Goal: Task Accomplishment & Management: Use online tool/utility

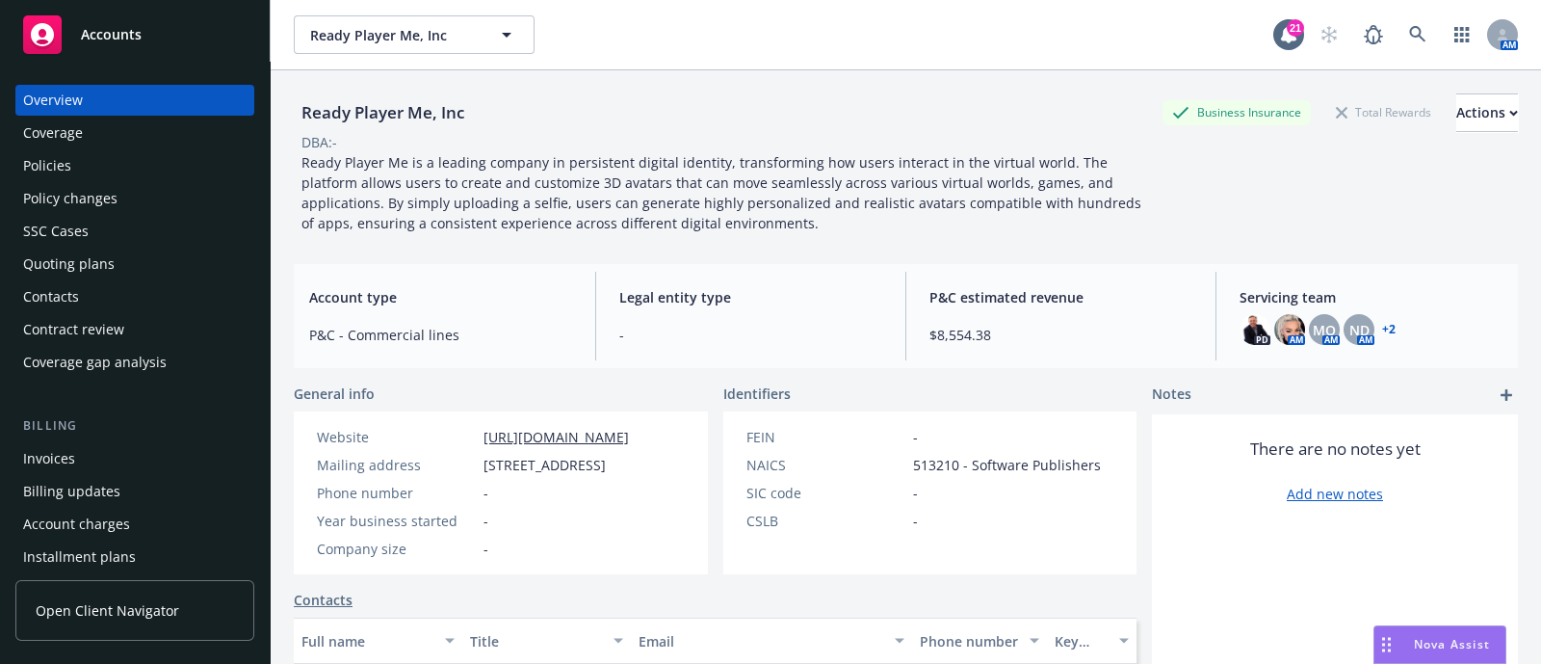
click at [115, 155] on div "Policies" at bounding box center [134, 165] width 223 height 31
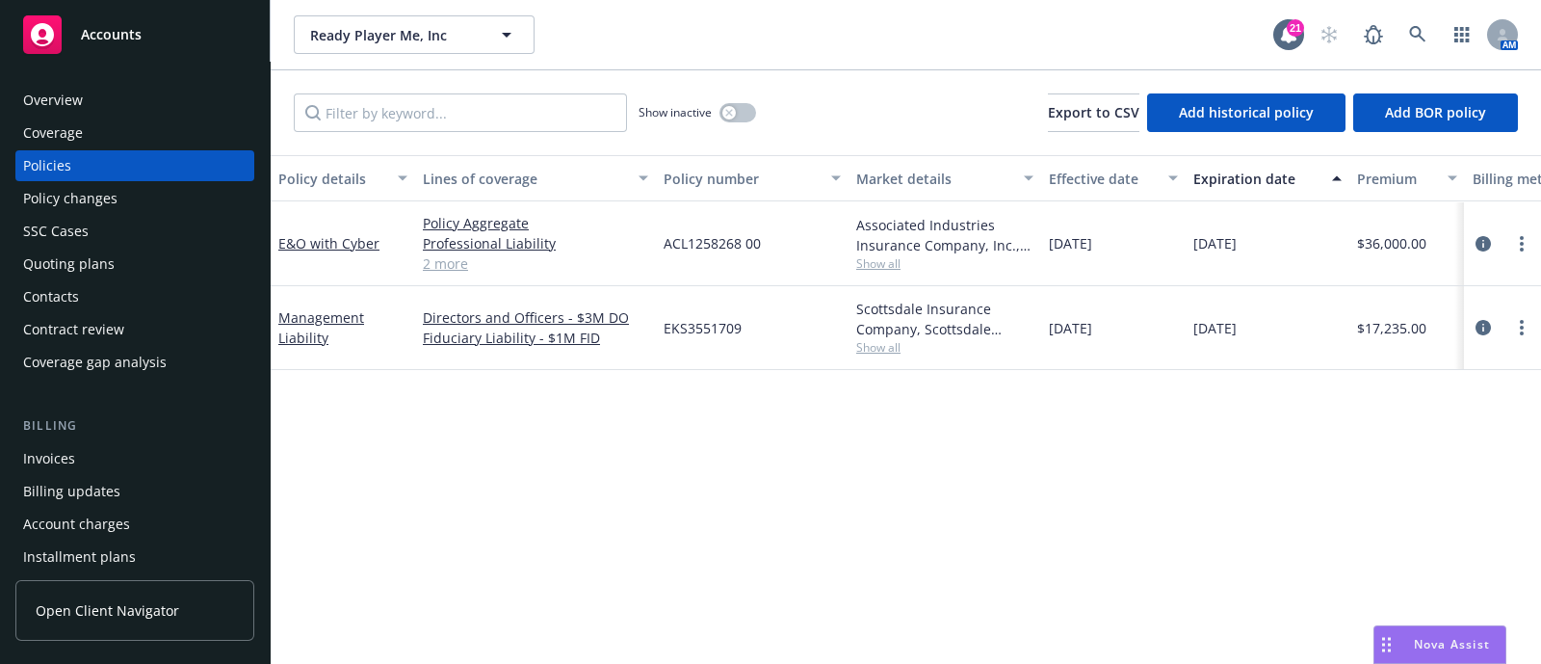
click at [112, 94] on div "Overview" at bounding box center [134, 100] width 223 height 31
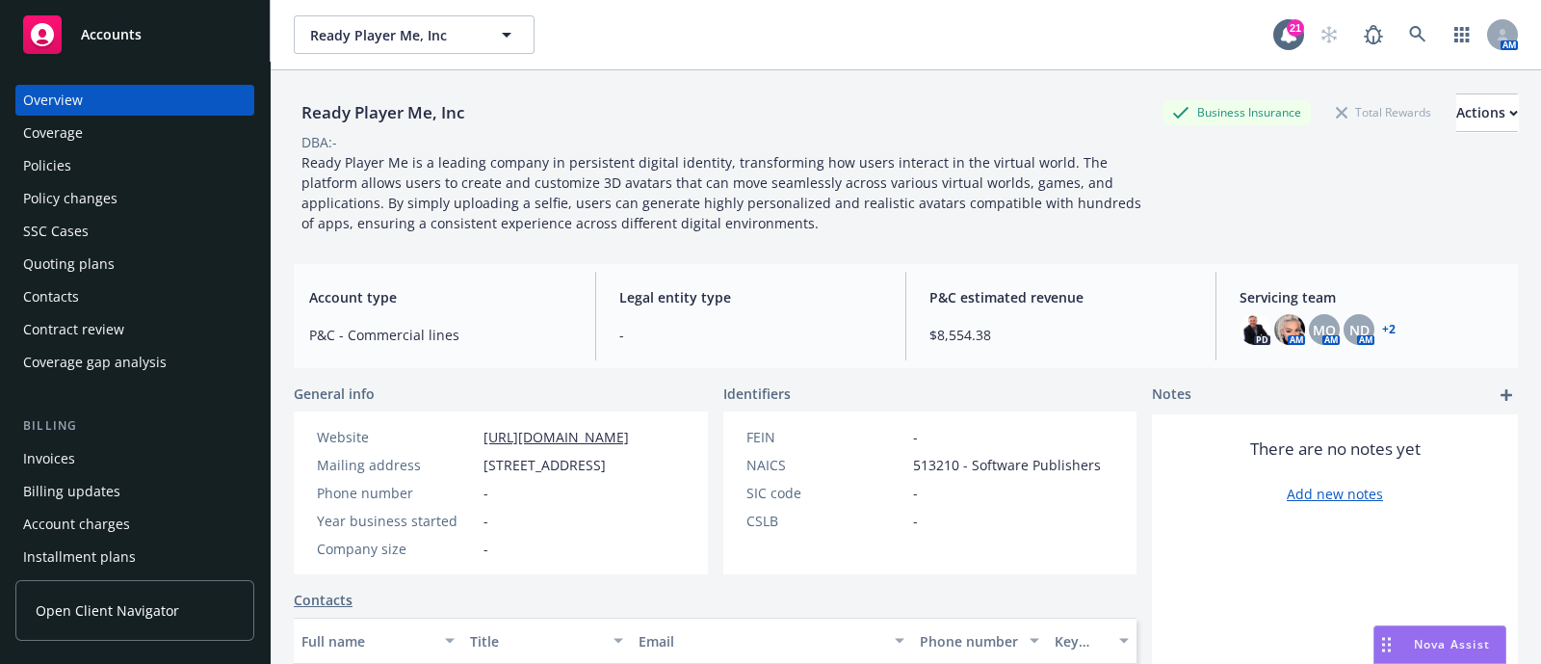
click at [1382, 324] on link "+ 2" at bounding box center [1388, 330] width 13 height 12
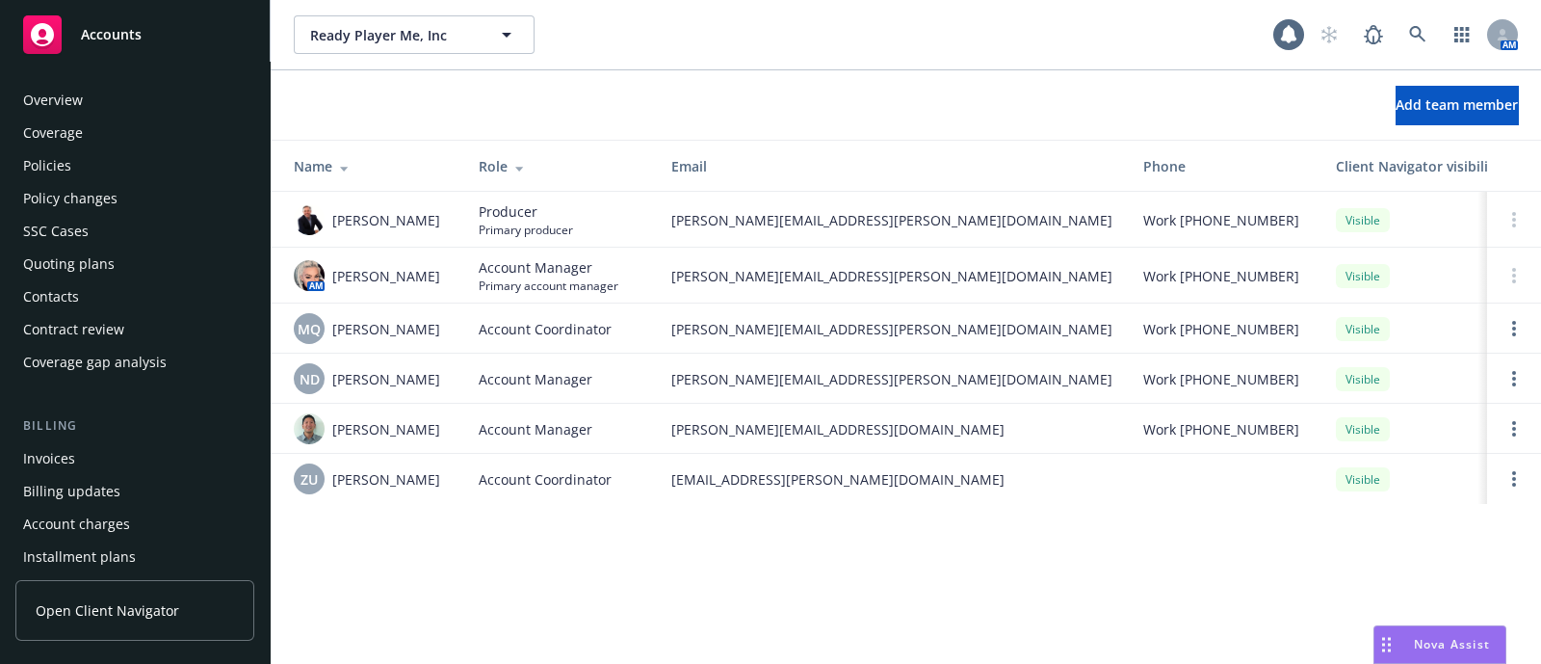
scroll to position [623, 0]
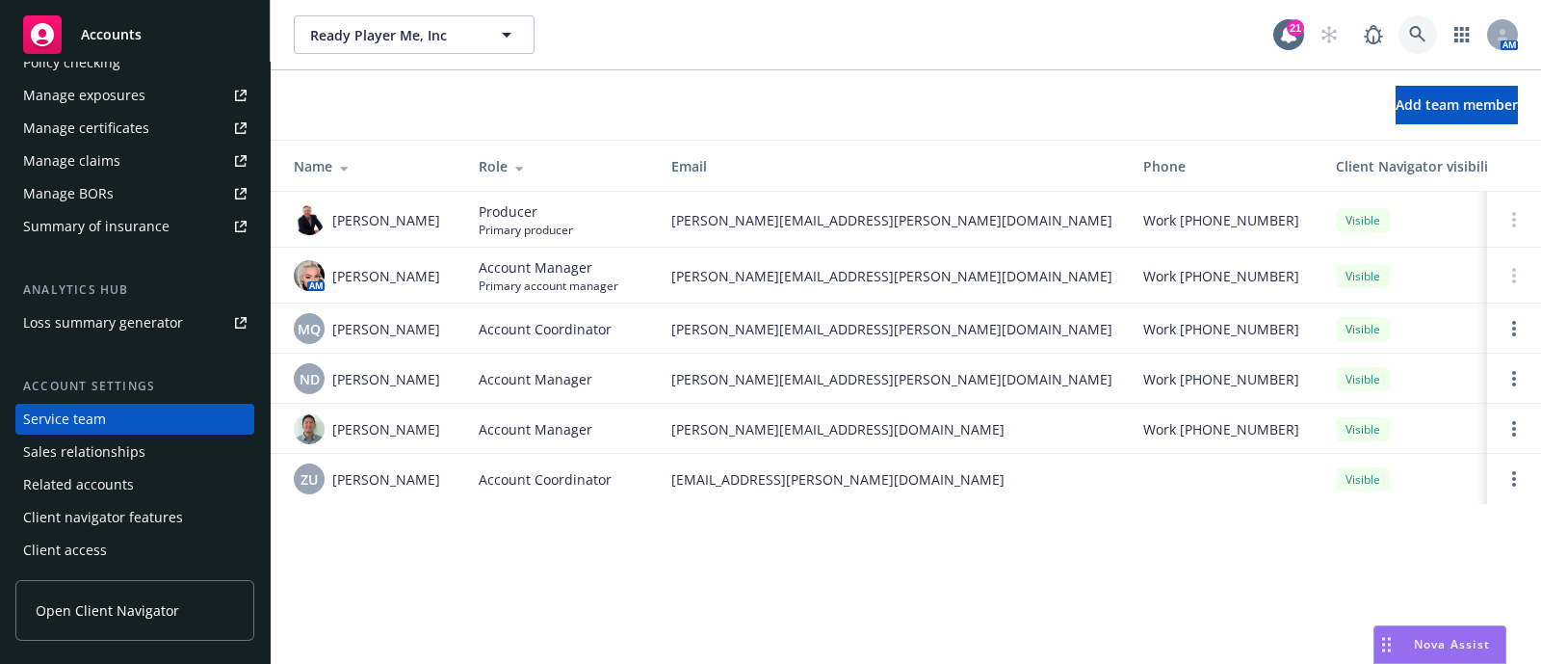
click at [1419, 32] on icon at bounding box center [1417, 34] width 17 height 17
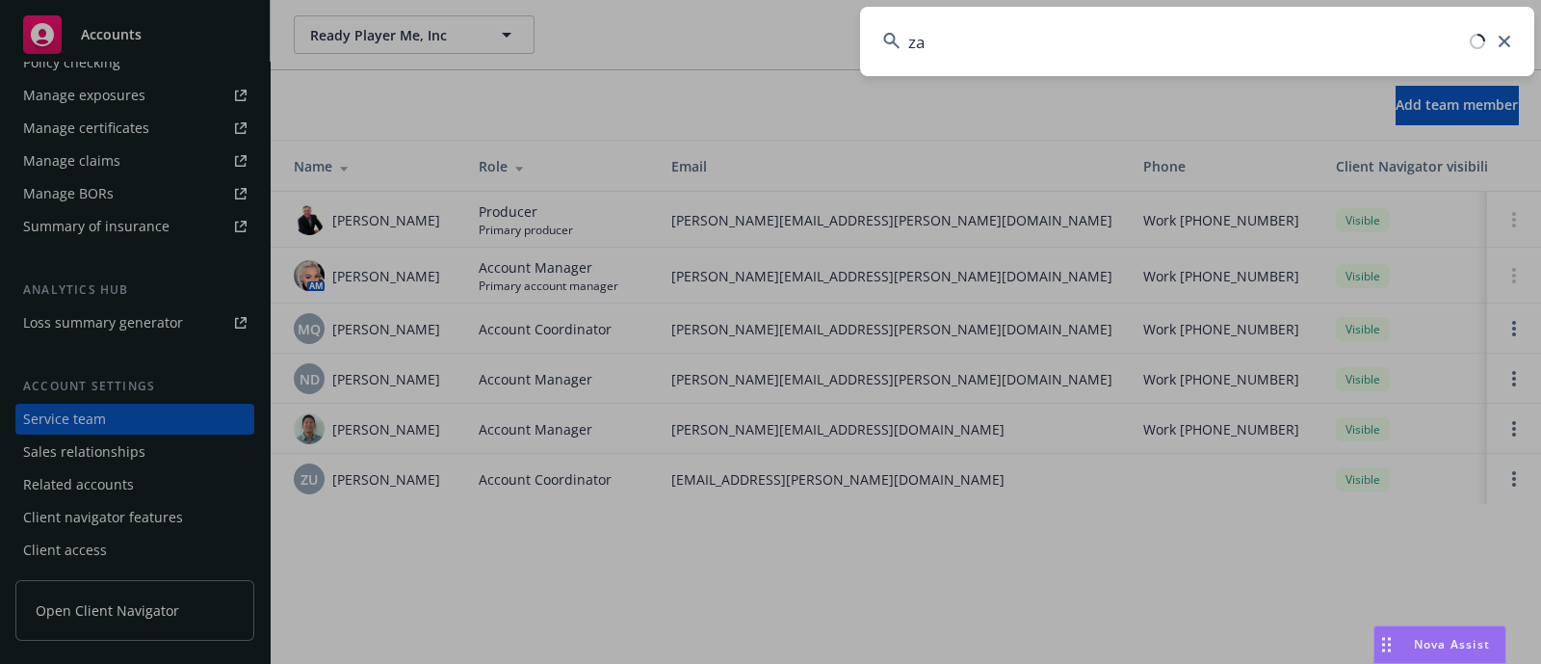
type input "z"
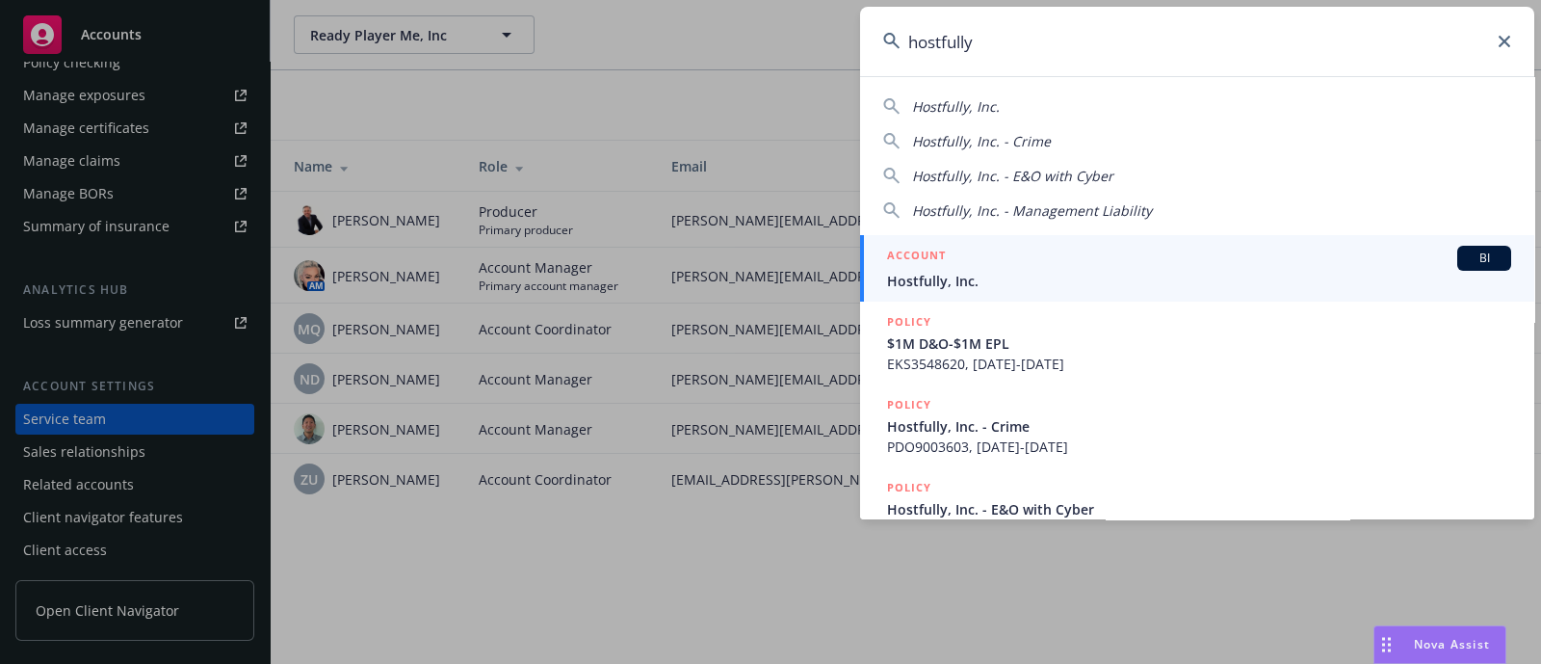
type input "hostfully"
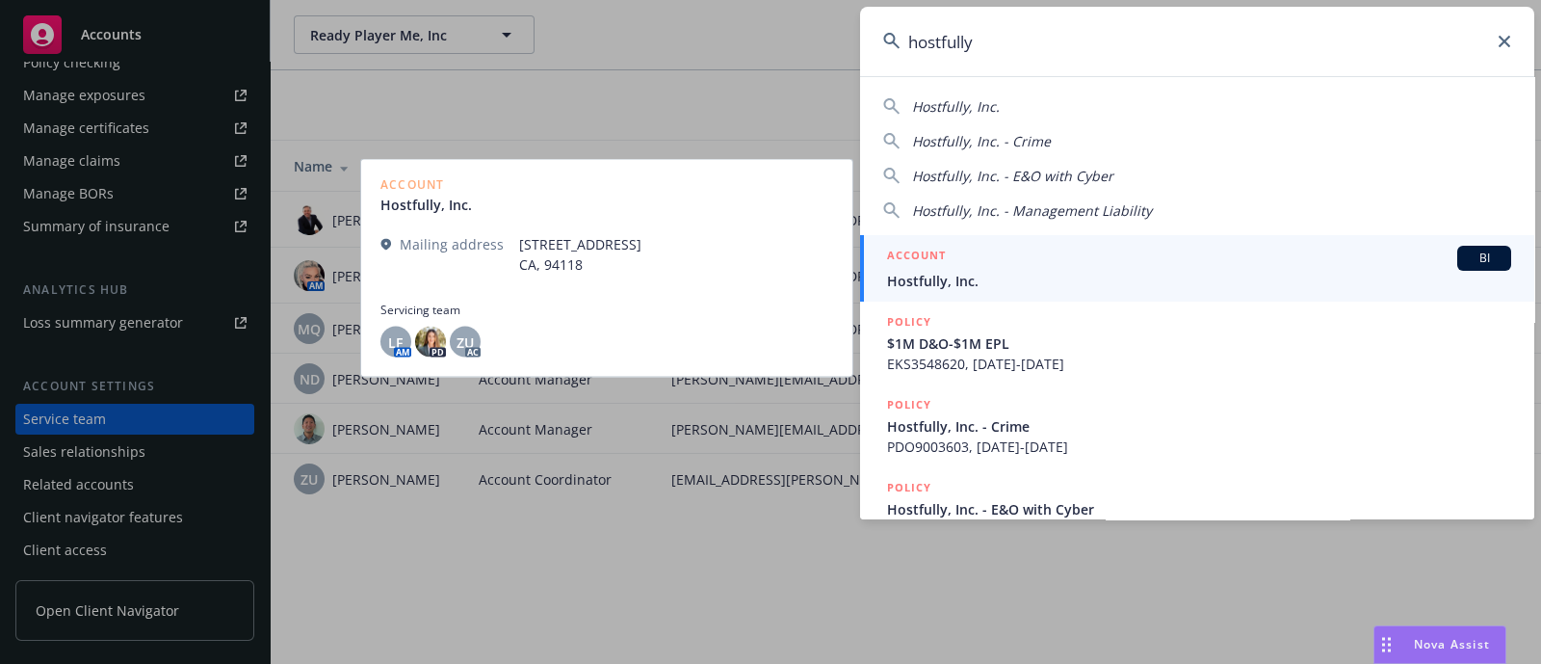
click at [970, 252] on div "ACCOUNT BI" at bounding box center [1199, 258] width 624 height 25
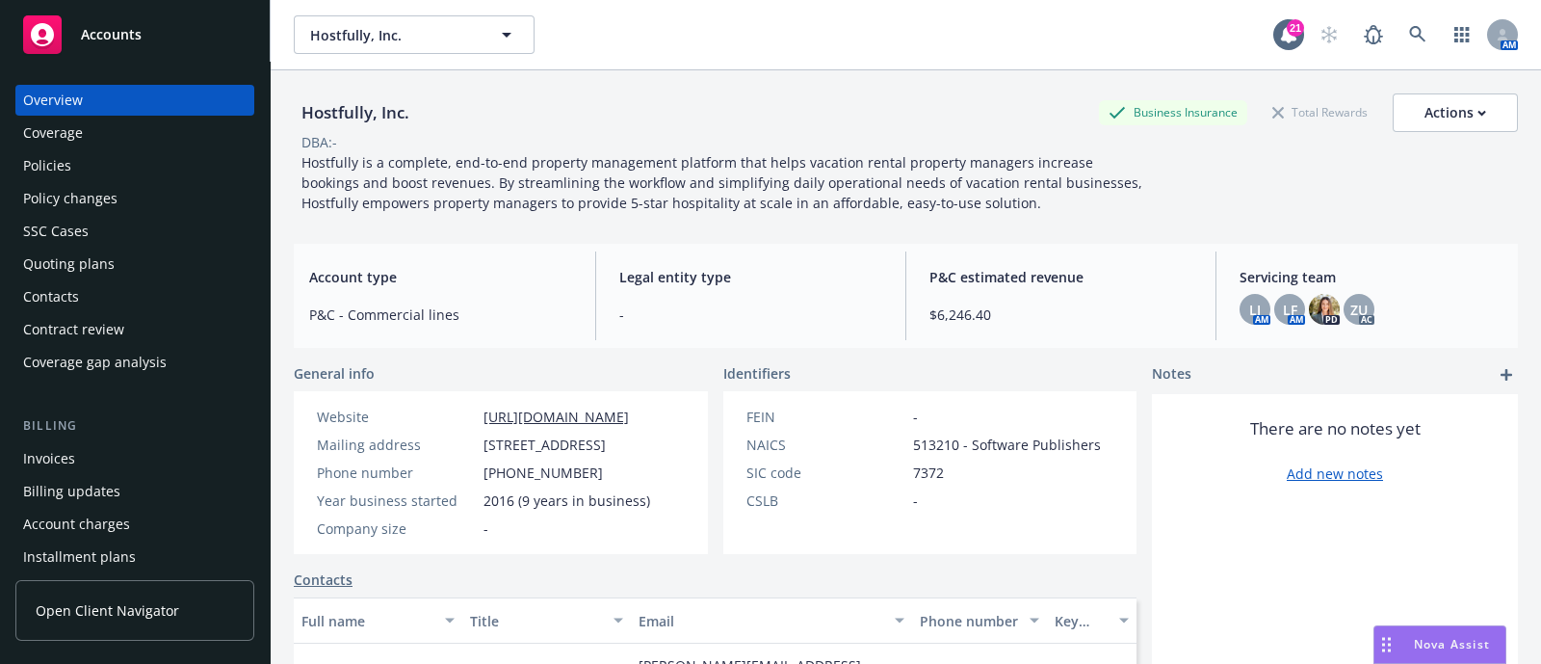
click at [87, 171] on div "Policies" at bounding box center [134, 165] width 223 height 31
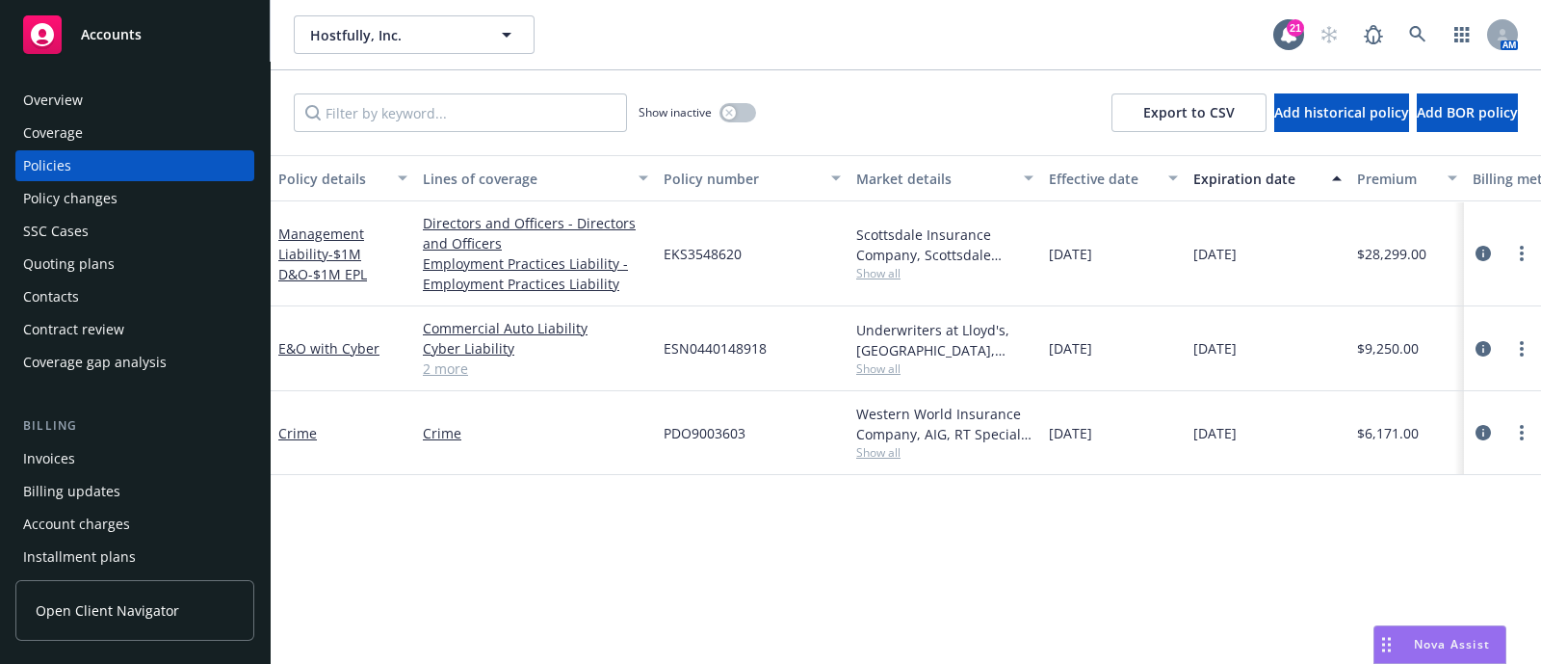
click at [188, 450] on div "Invoices" at bounding box center [134, 458] width 223 height 31
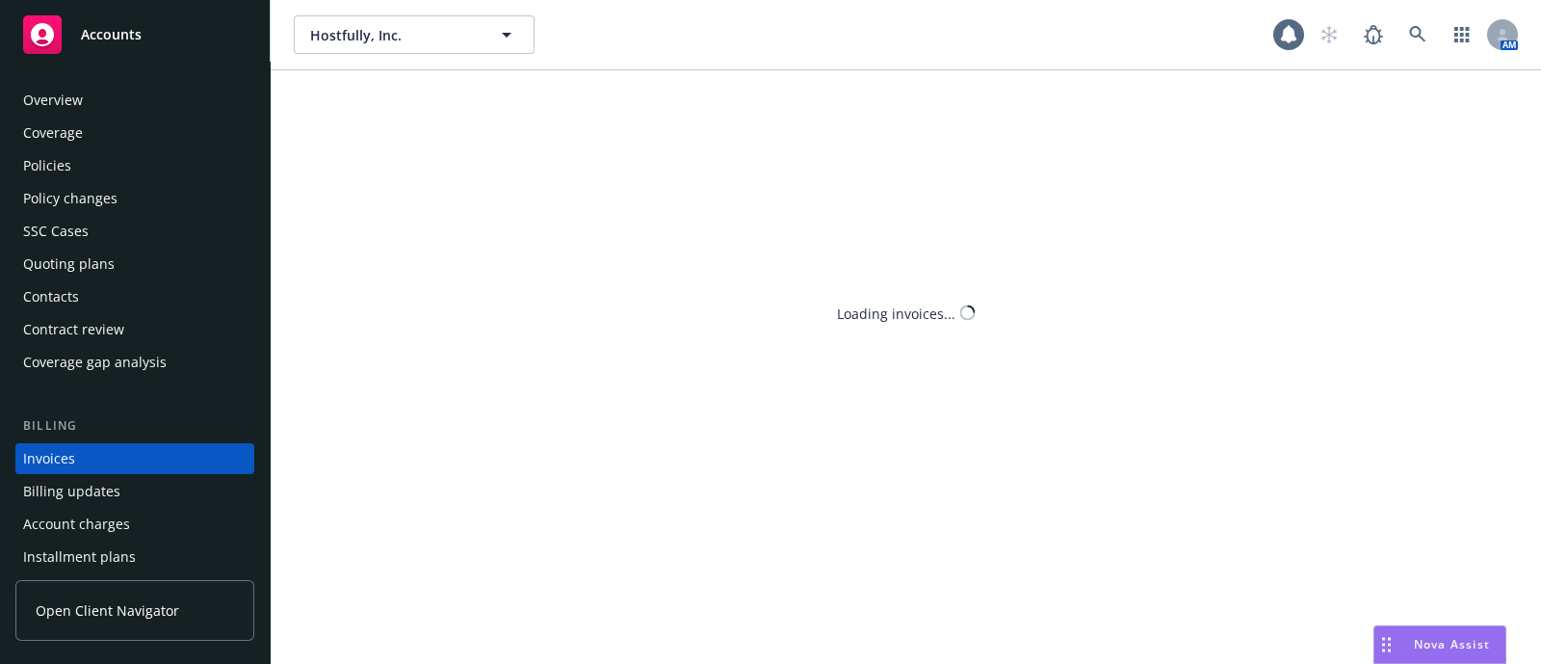
scroll to position [95, 0]
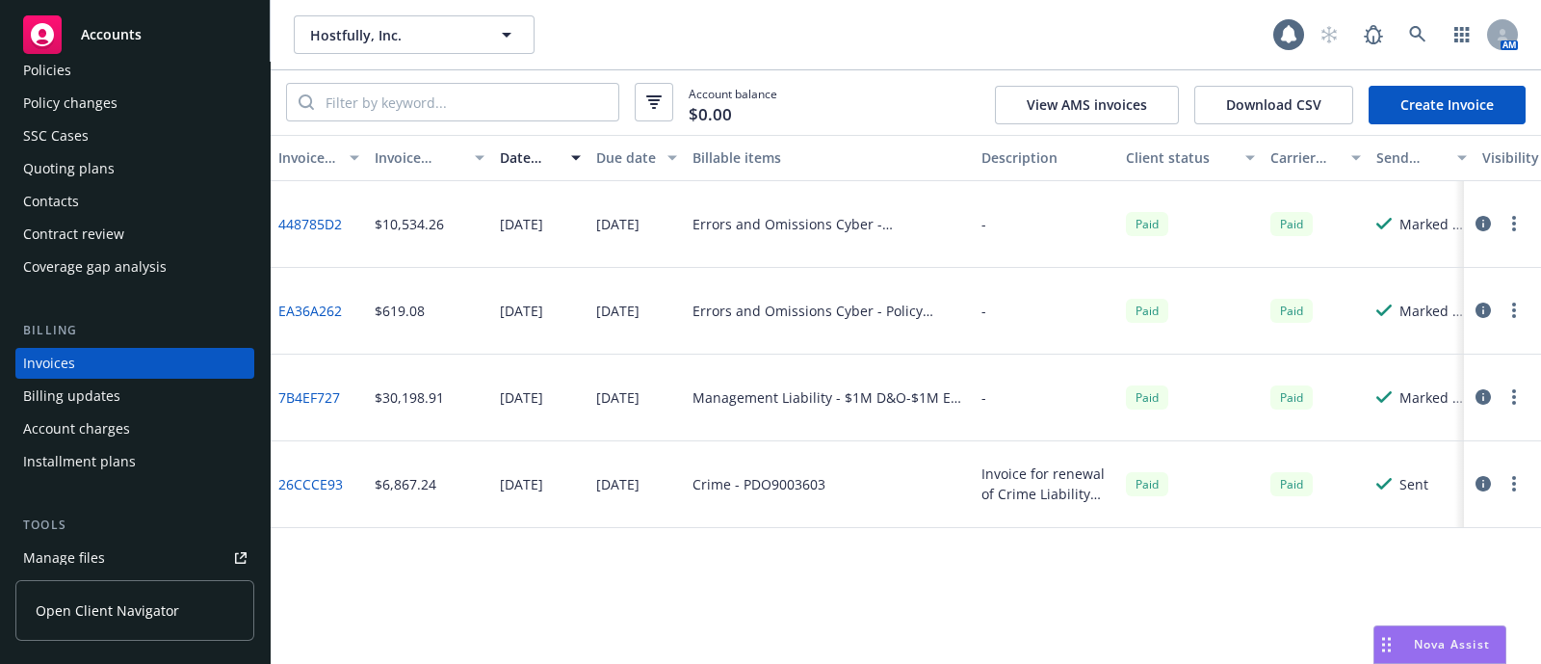
click at [125, 402] on div "Billing updates" at bounding box center [134, 395] width 223 height 31
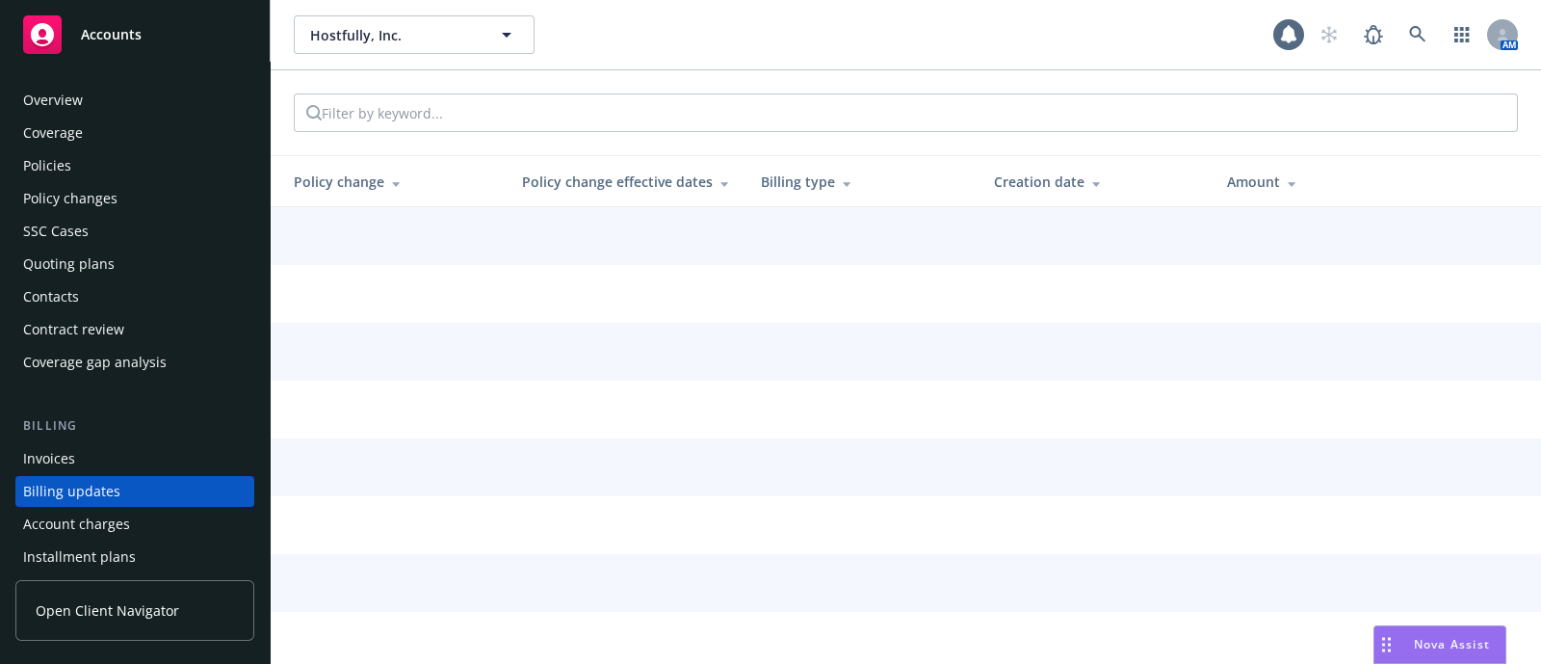
scroll to position [128, 0]
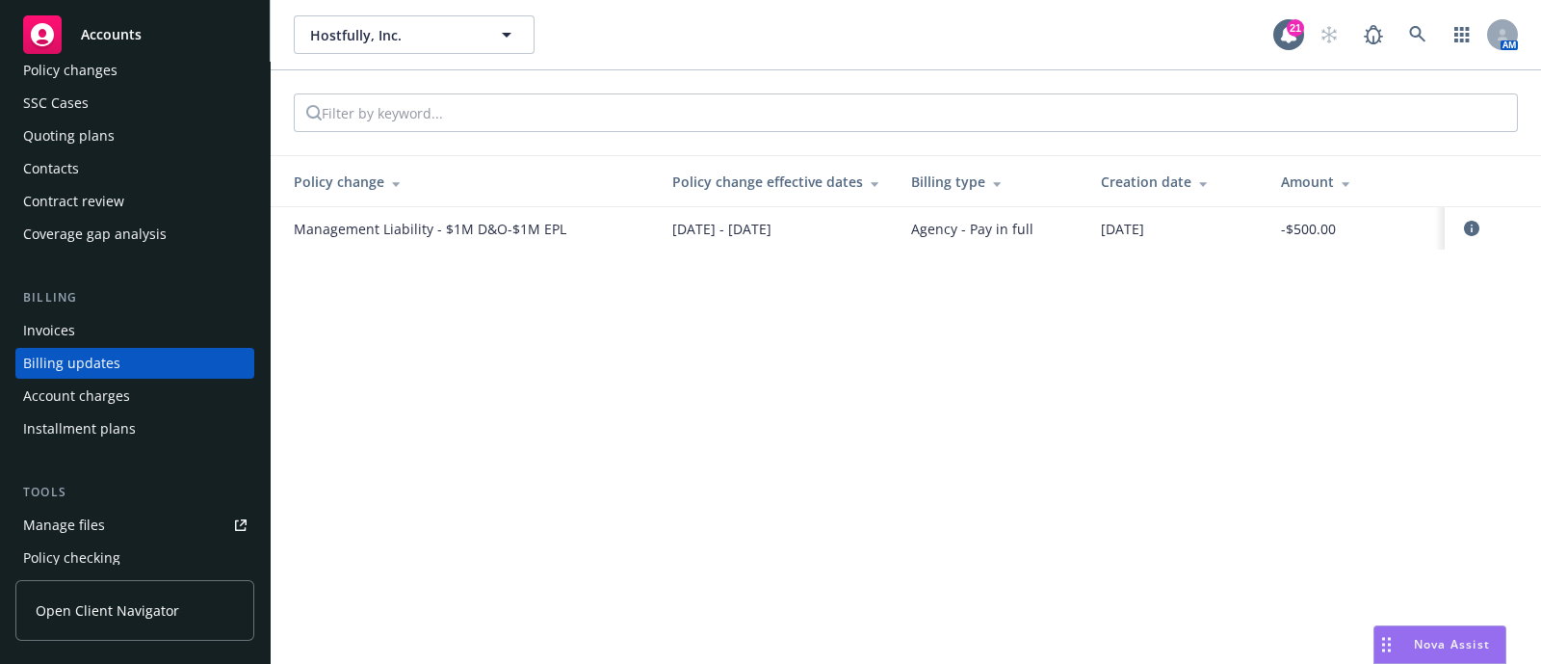
click at [118, 339] on div "Invoices" at bounding box center [134, 330] width 223 height 31
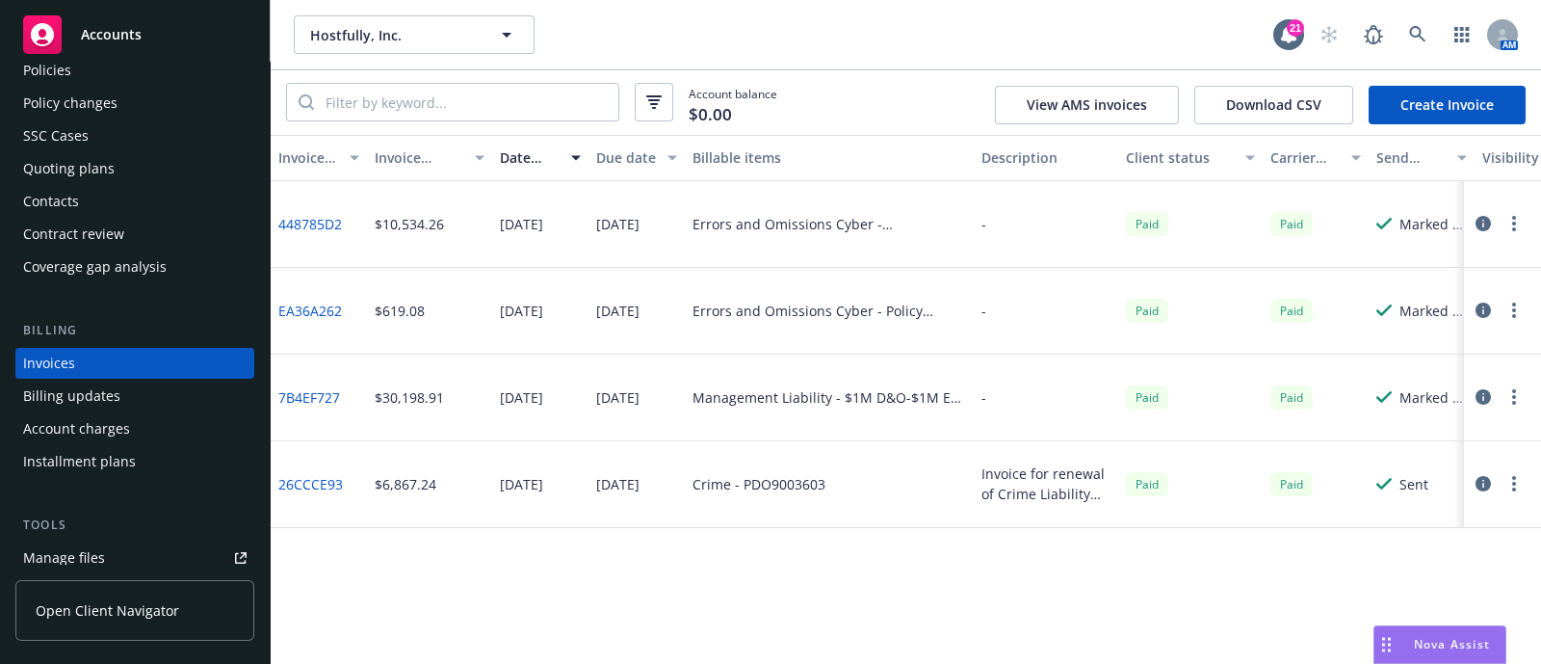
scroll to position [0, 1]
click at [1403, 121] on link "Create Invoice" at bounding box center [1447, 105] width 157 height 39
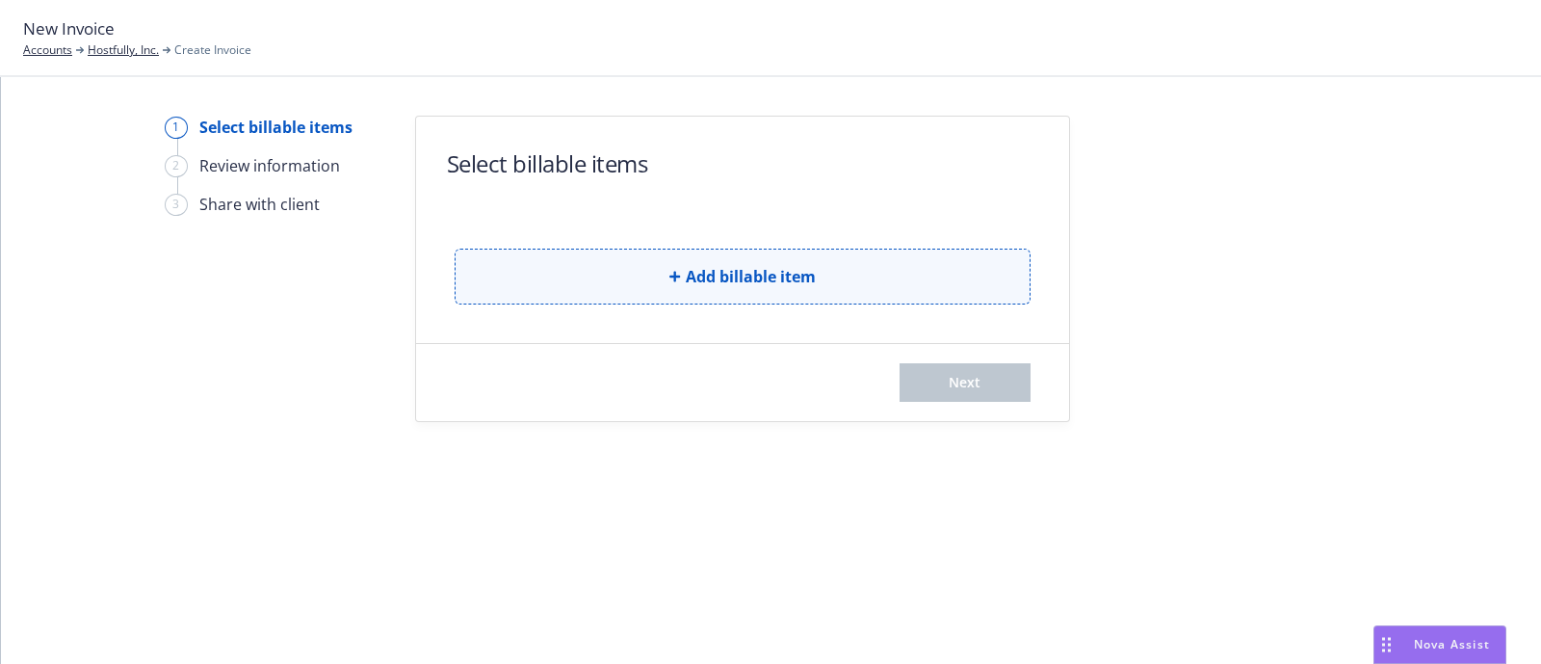
click at [722, 277] on span "Add billable item" at bounding box center [751, 276] width 130 height 23
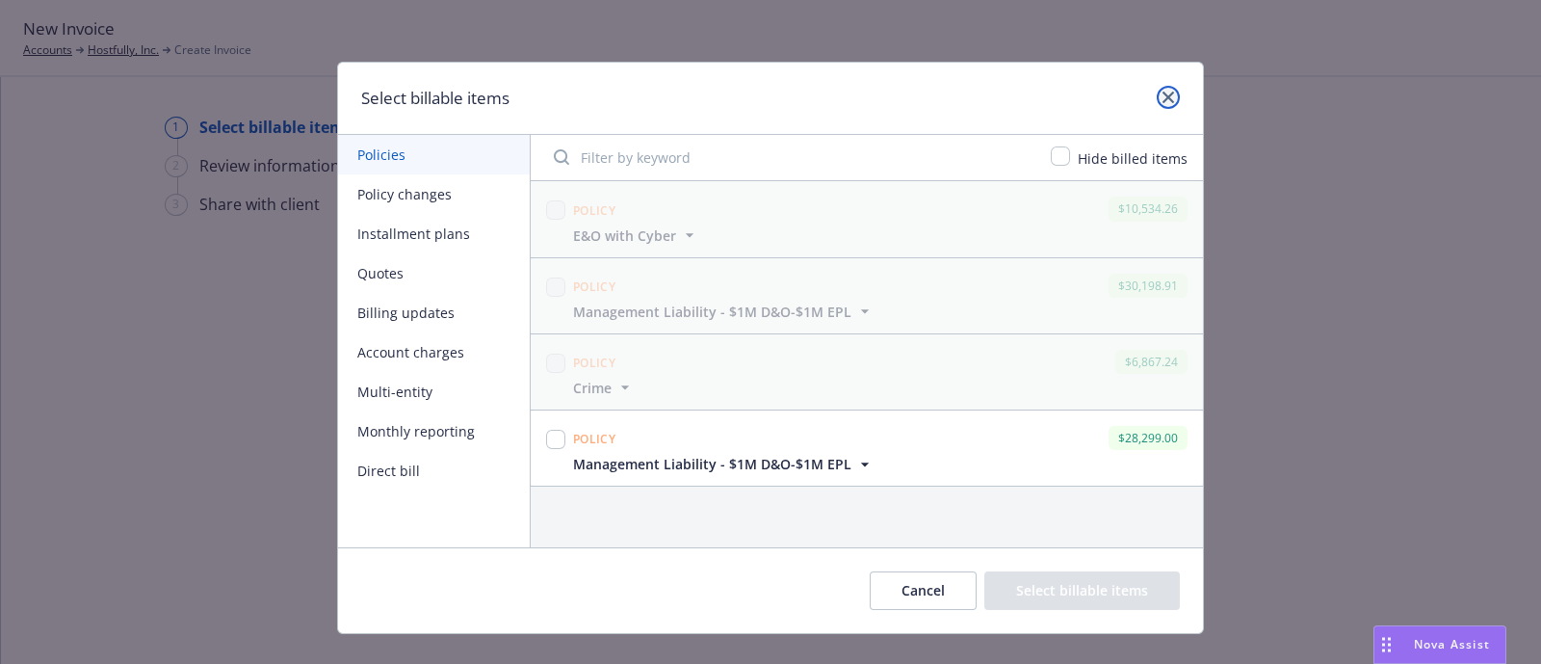
click at [1163, 99] on icon "close" at bounding box center [1169, 98] width 12 height 12
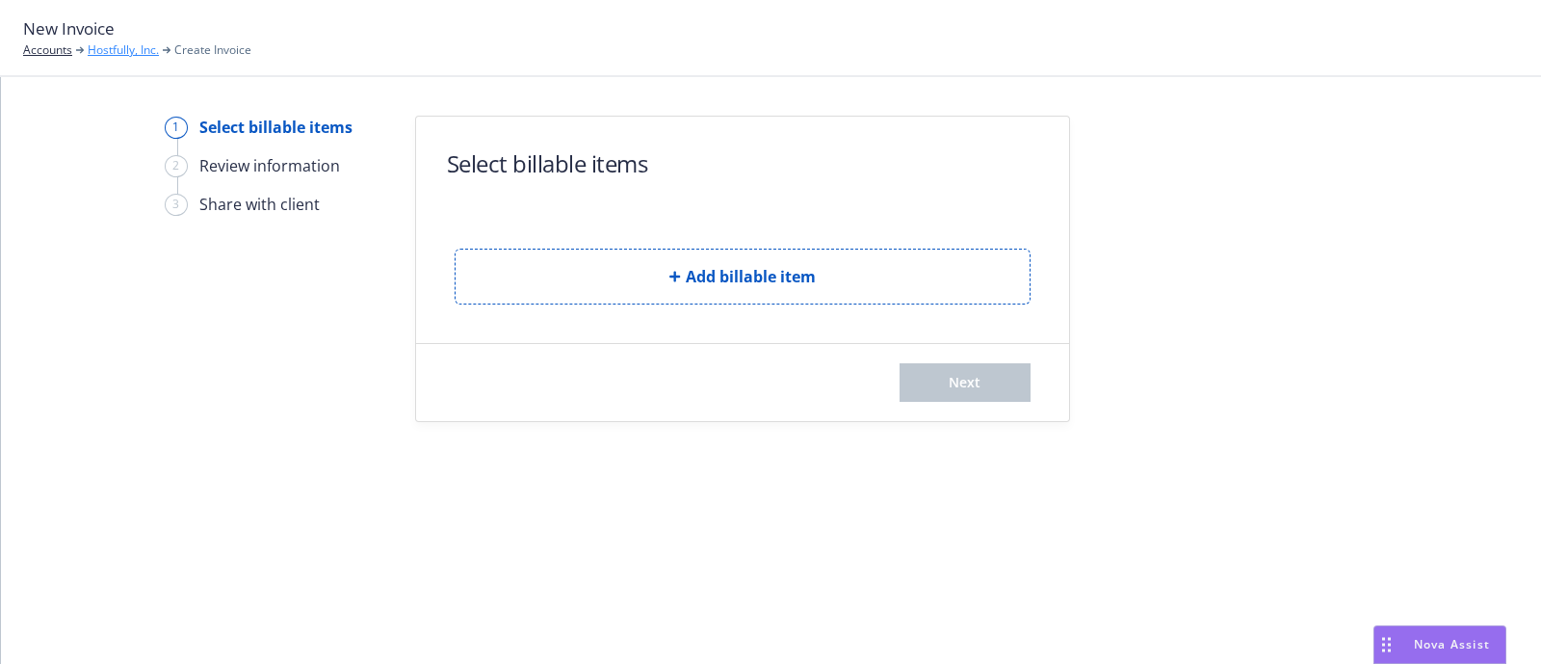
click at [125, 49] on link "Hostfully, Inc." at bounding box center [123, 49] width 71 height 17
